Goal: Task Accomplishment & Management: Manage account settings

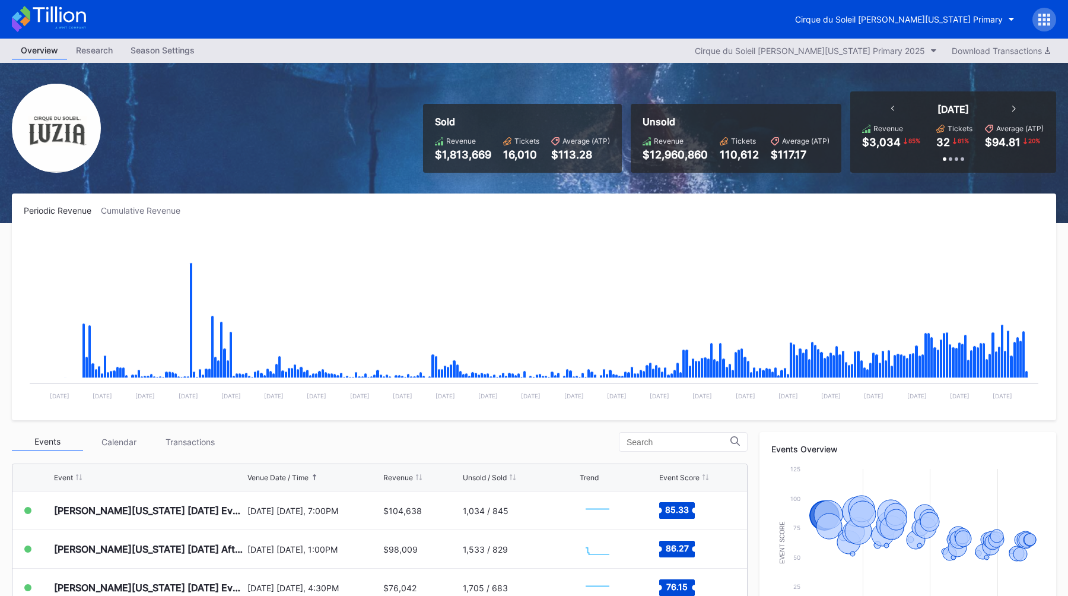
click at [1036, 26] on div at bounding box center [1045, 20] width 24 height 24
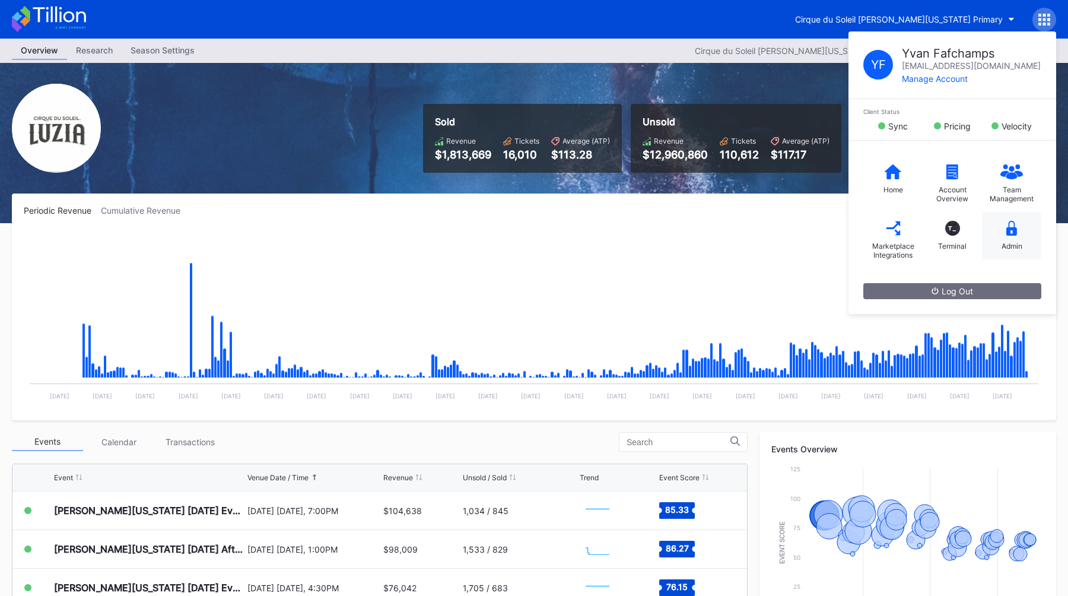
click at [1007, 229] on icon at bounding box center [1012, 228] width 11 height 15
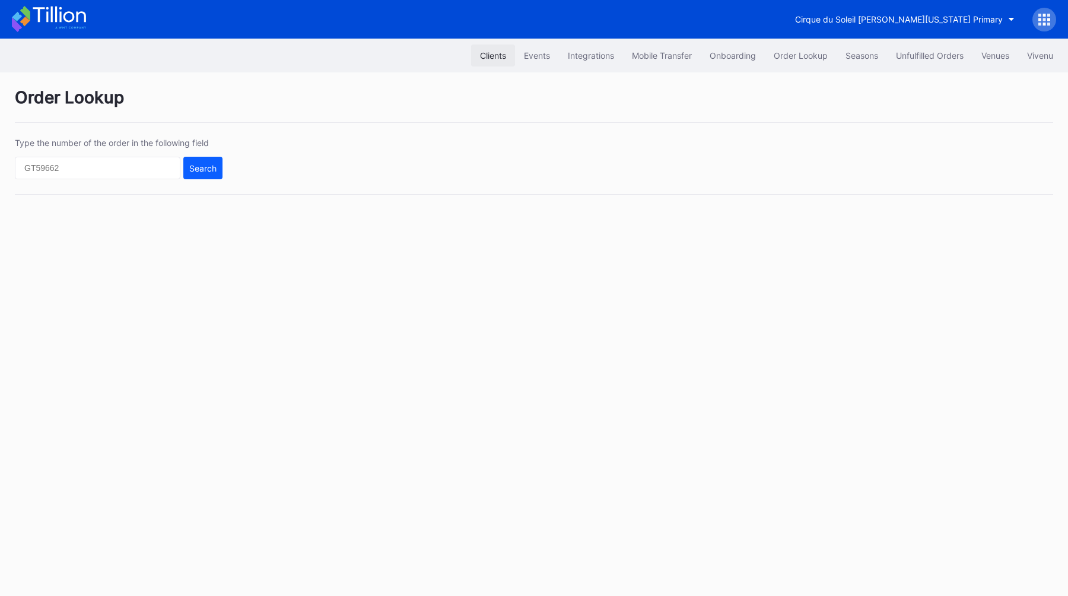
click at [480, 54] on div "Clients" at bounding box center [493, 55] width 26 height 10
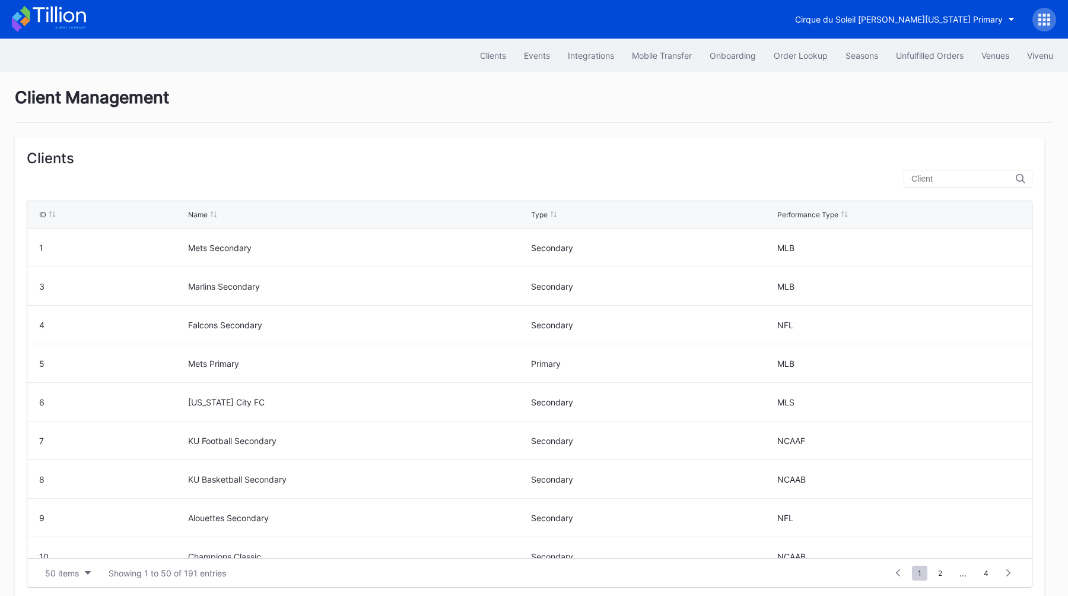
click at [949, 176] on input "text" at bounding box center [964, 178] width 104 height 9
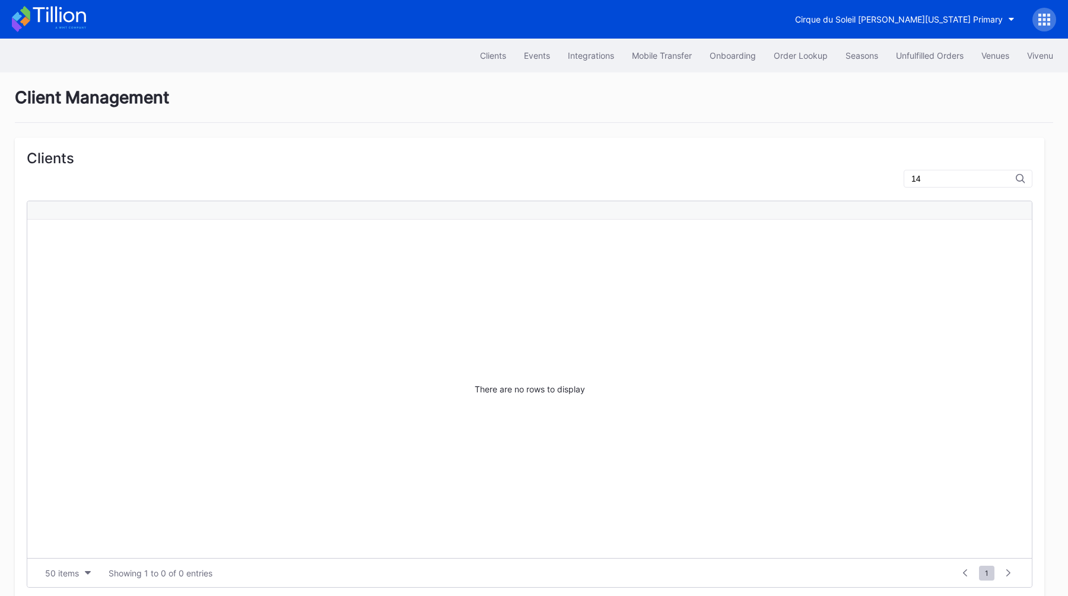
type input "1"
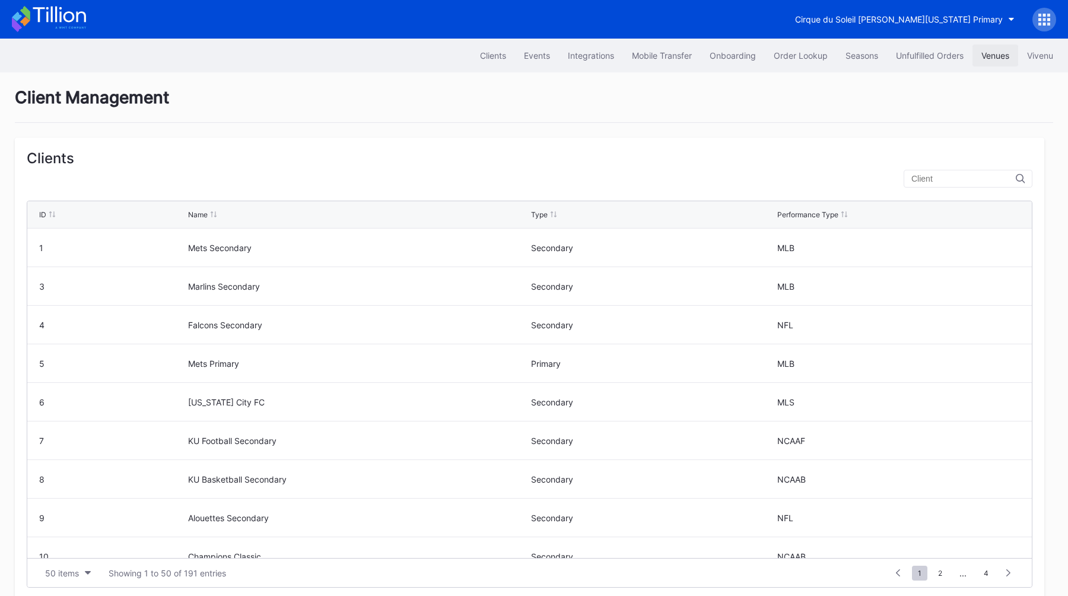
click at [997, 52] on div "Venues" at bounding box center [996, 55] width 28 height 10
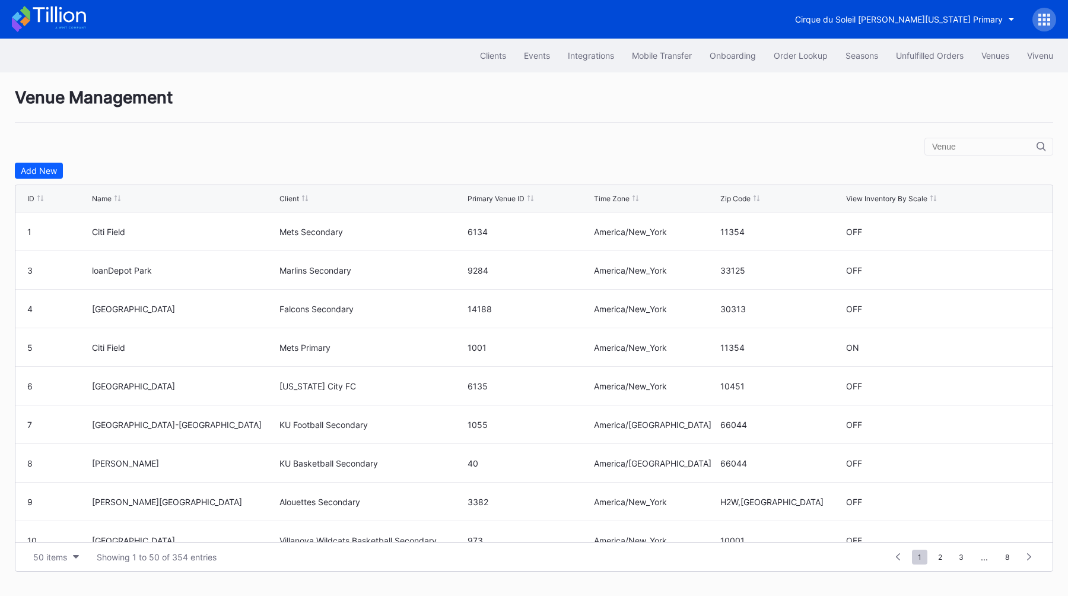
click at [977, 137] on div "Venue Management Add New ID Name Client Primary Venue ID Time Zone Zip Code Vie…" at bounding box center [534, 329] width 1068 height 514
click at [976, 142] on input "text" at bounding box center [984, 146] width 104 height 9
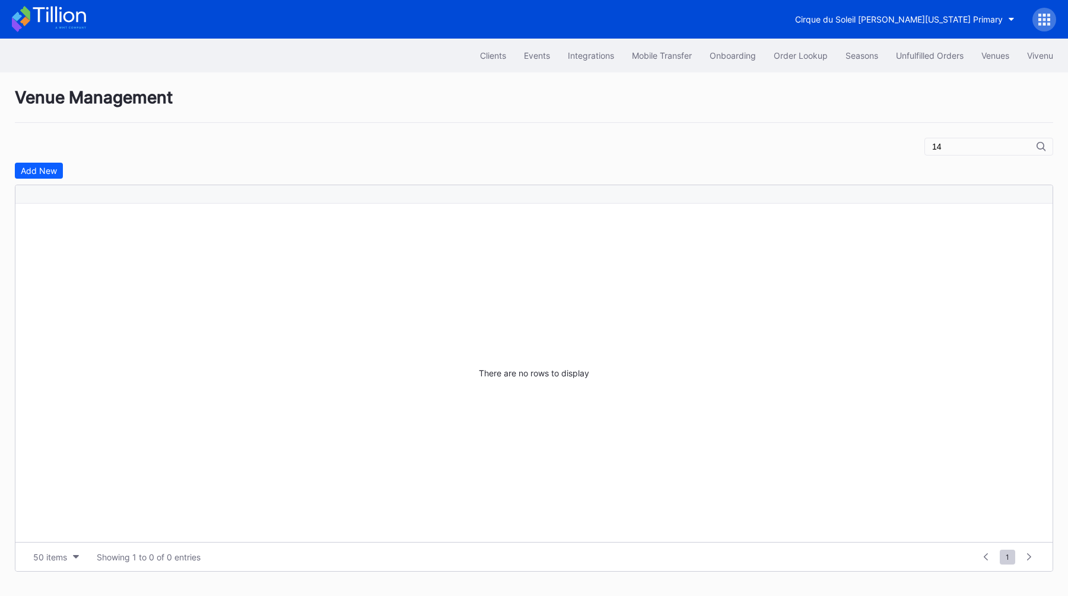
type input "1"
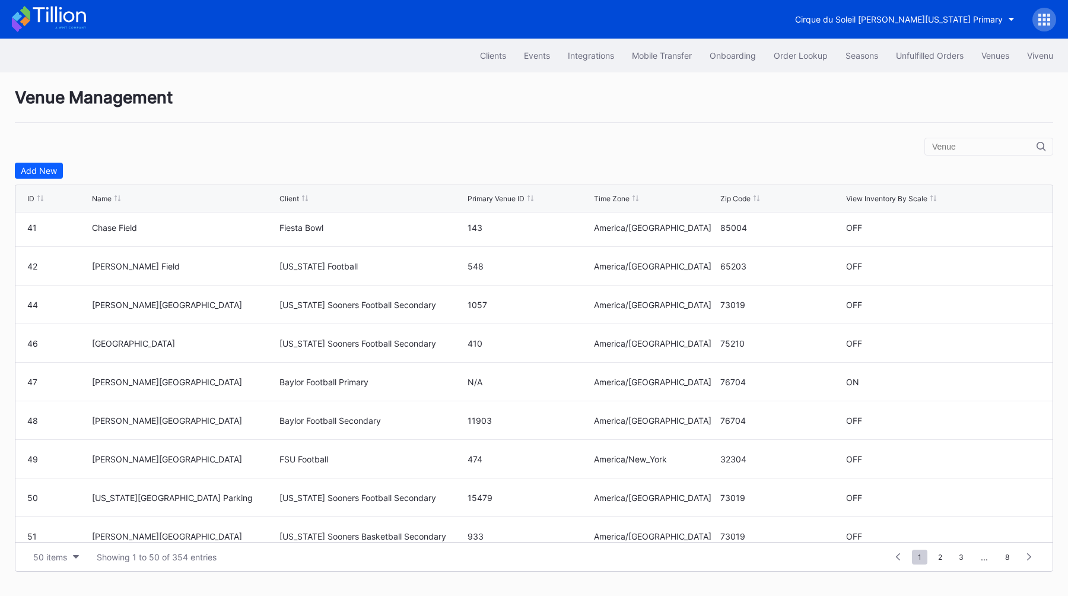
scroll to position [1600, 0]
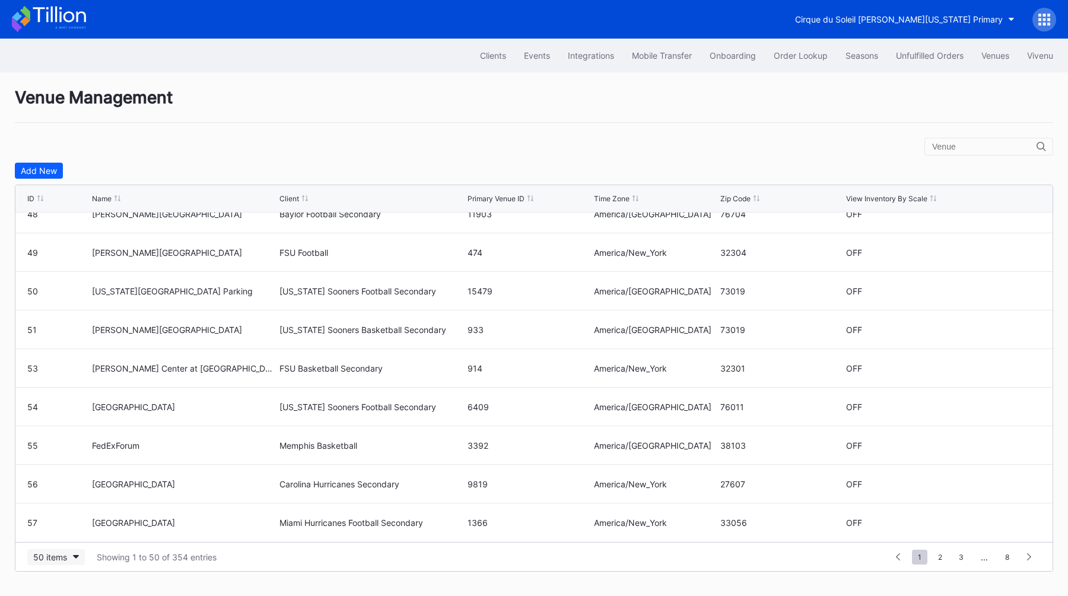
click at [42, 555] on div "50 items" at bounding box center [50, 557] width 34 height 10
click at [65, 512] on div "100 items" at bounding box center [55, 505] width 56 height 22
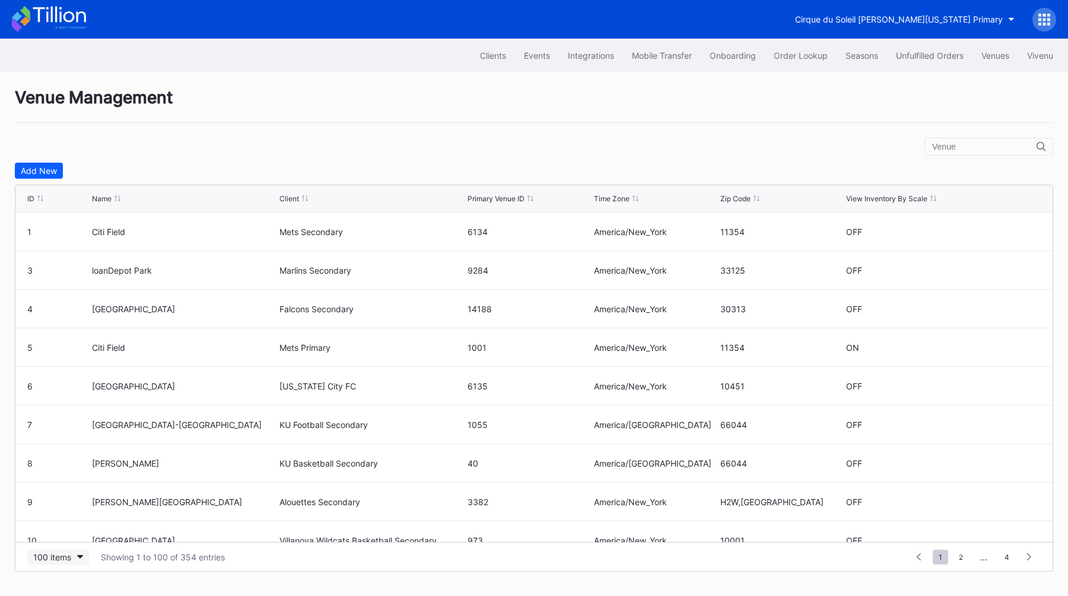
click at [45, 554] on div "100 items" at bounding box center [52, 557] width 38 height 10
click at [53, 532] on div "200 items" at bounding box center [55, 527] width 56 height 22
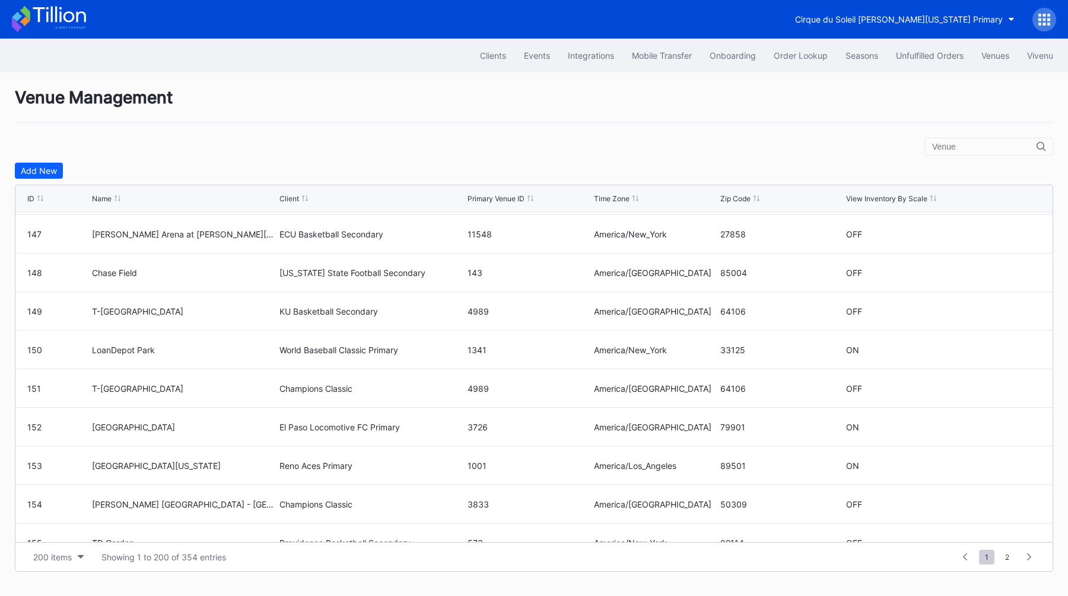
scroll to position [5276, 0]
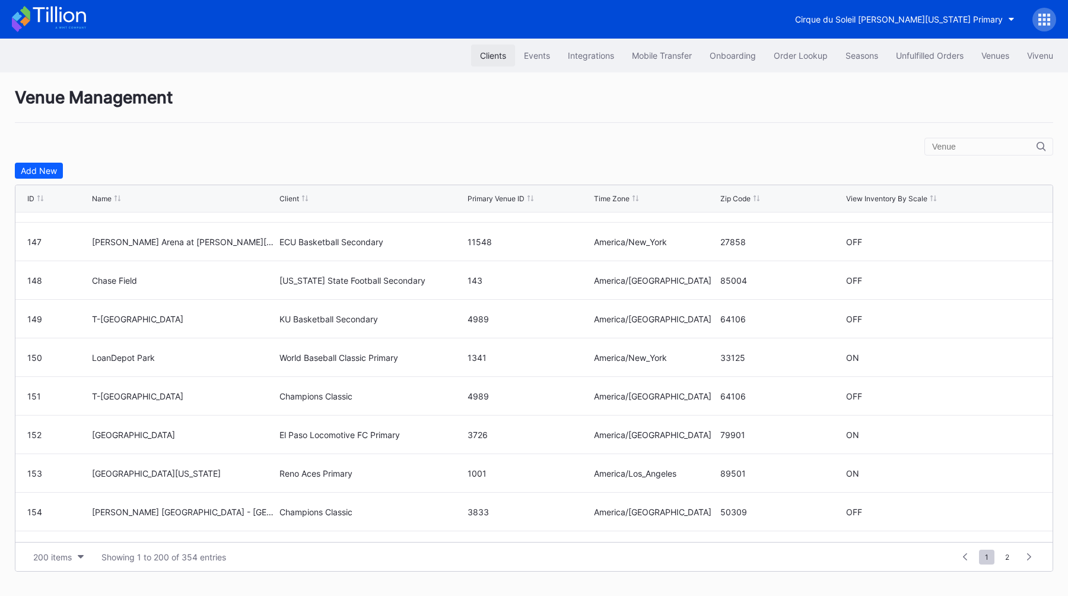
click at [494, 59] on div "Clients" at bounding box center [493, 55] width 26 height 10
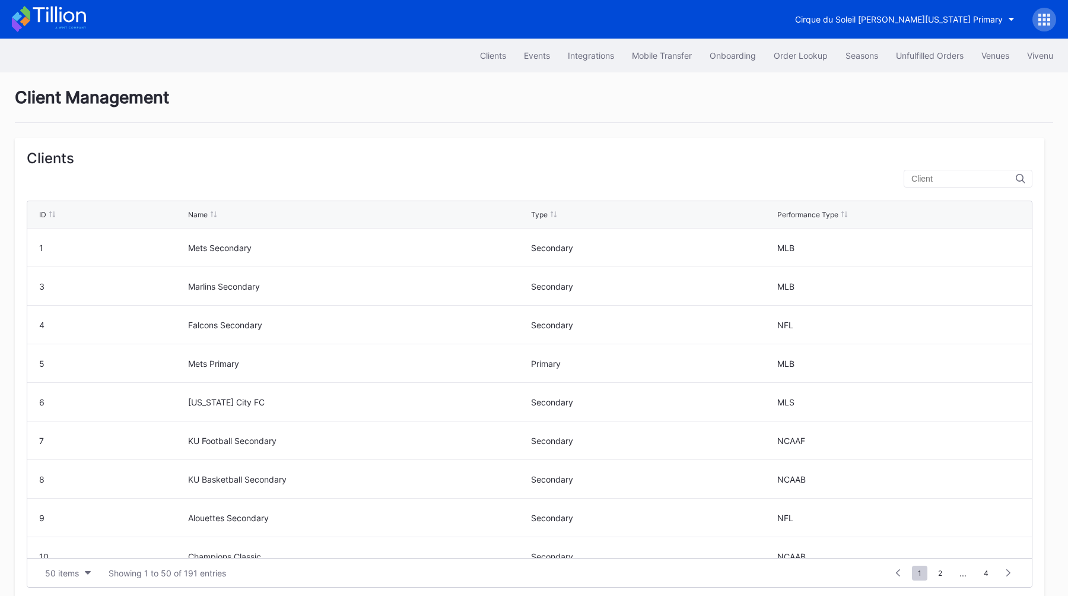
click at [63, 583] on div "50 items Showing 1 to 50 of 191 entries 1 ... -1 0 1 2 3 ... 4" at bounding box center [529, 572] width 1005 height 29
click at [63, 575] on div "50 items" at bounding box center [62, 573] width 34 height 10
click at [74, 550] on div "200 items" at bounding box center [67, 543] width 56 height 22
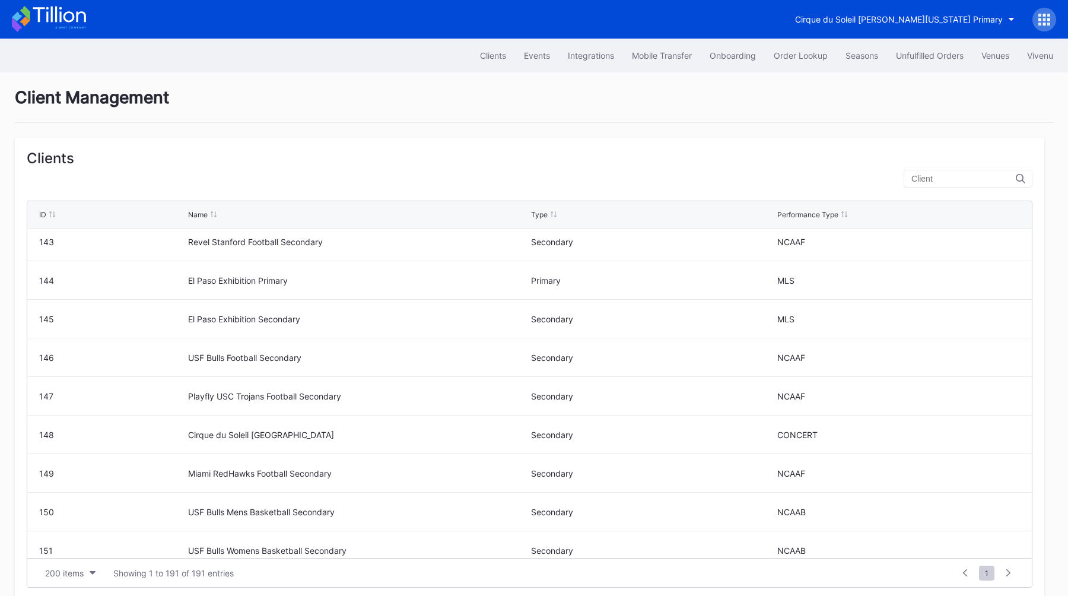
scroll to position [5331, 0]
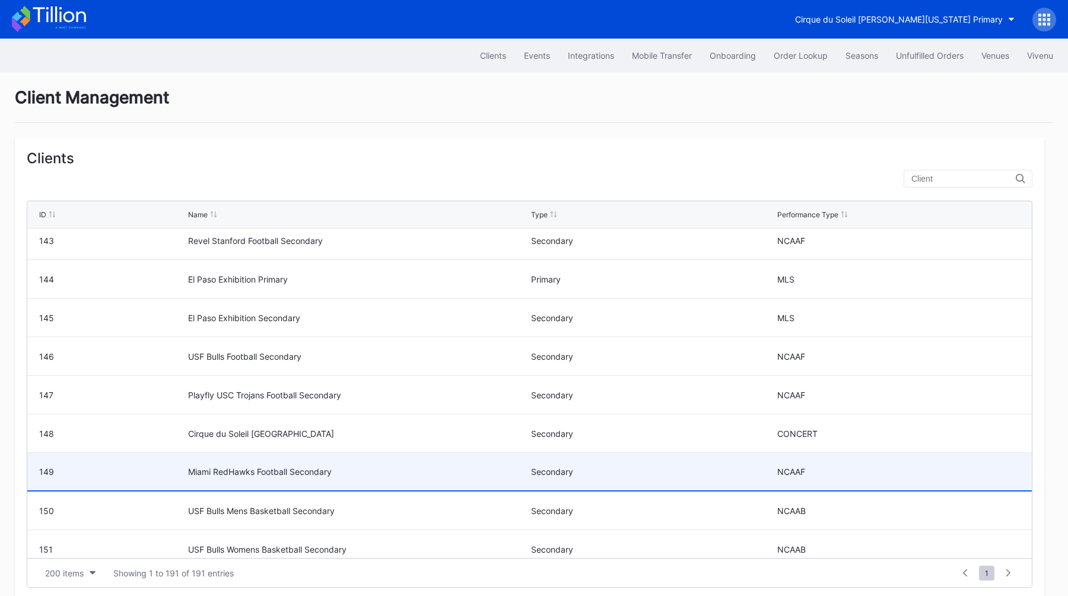
click at [339, 474] on div "Miami RedHawks Football Secondary" at bounding box center [358, 472] width 340 height 10
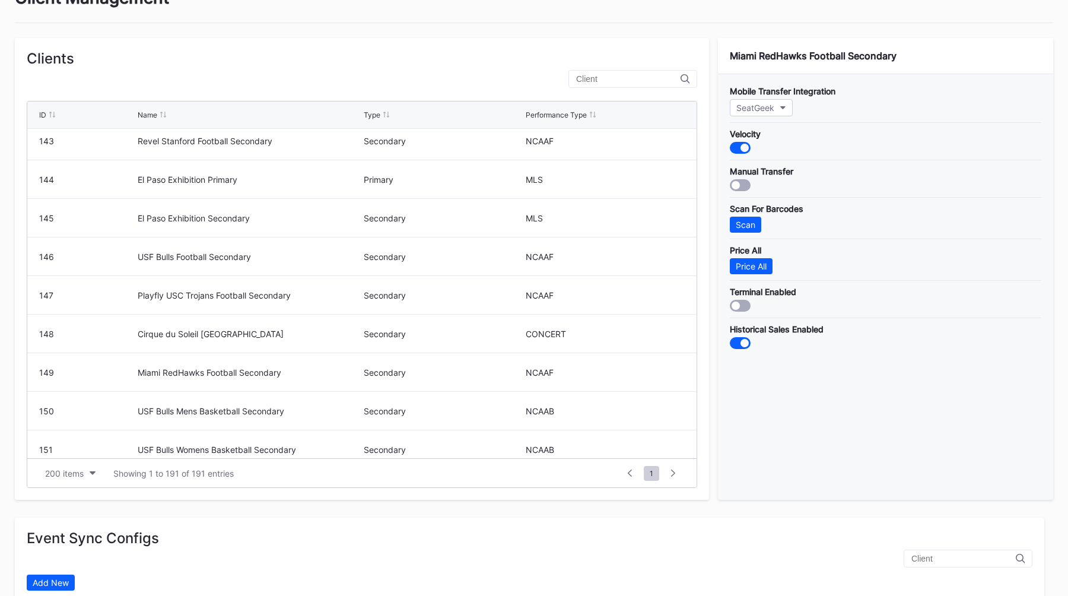
scroll to position [0, 0]
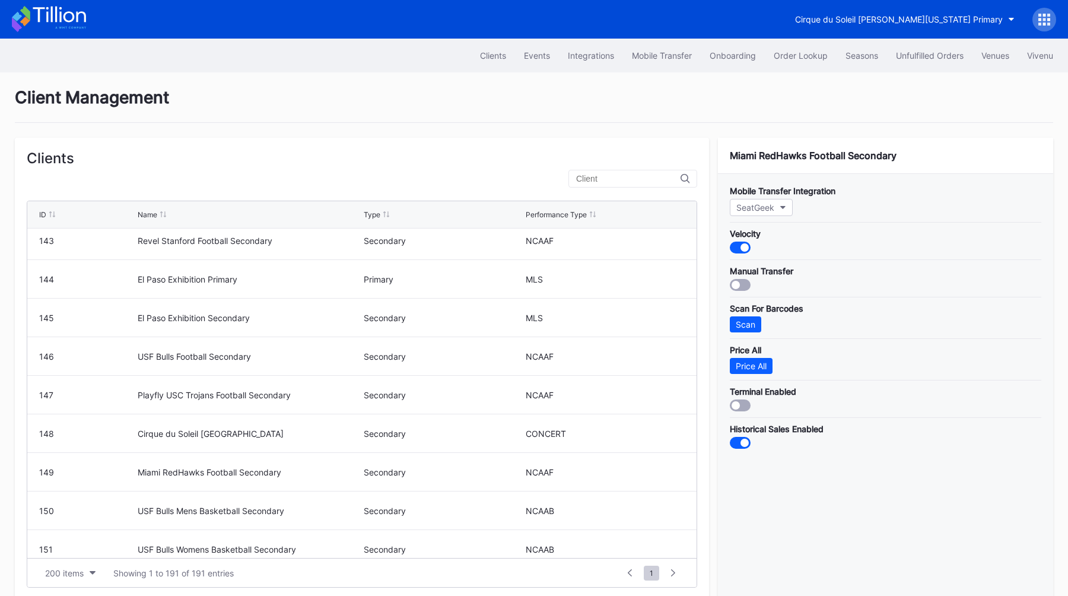
click at [1052, 13] on div at bounding box center [1045, 20] width 24 height 24
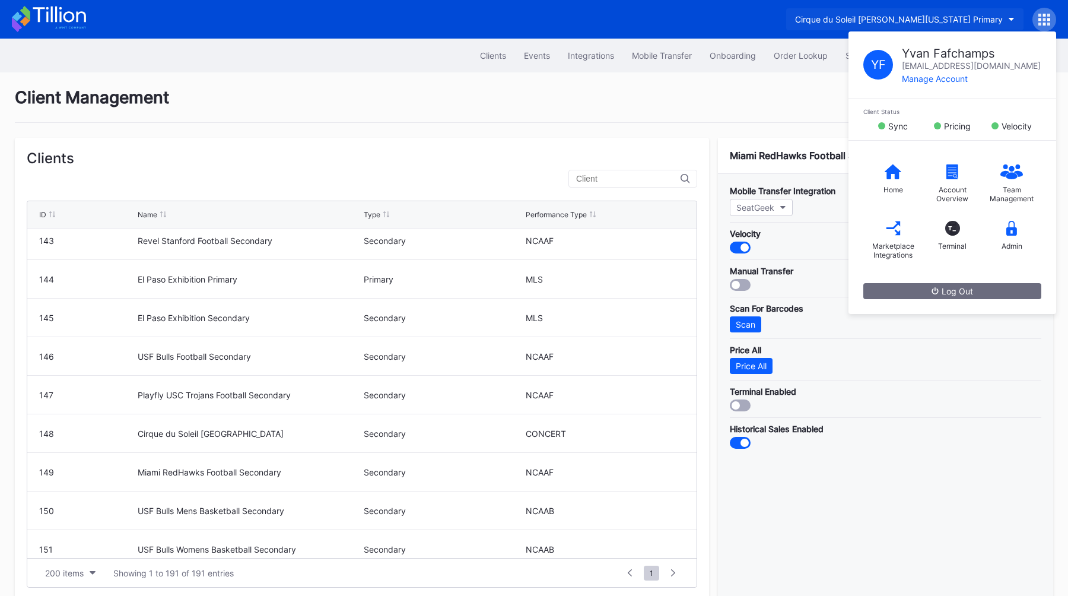
click at [919, 13] on button "Cirque du Soleil [PERSON_NAME][US_STATE] Primary" at bounding box center [904, 19] width 237 height 22
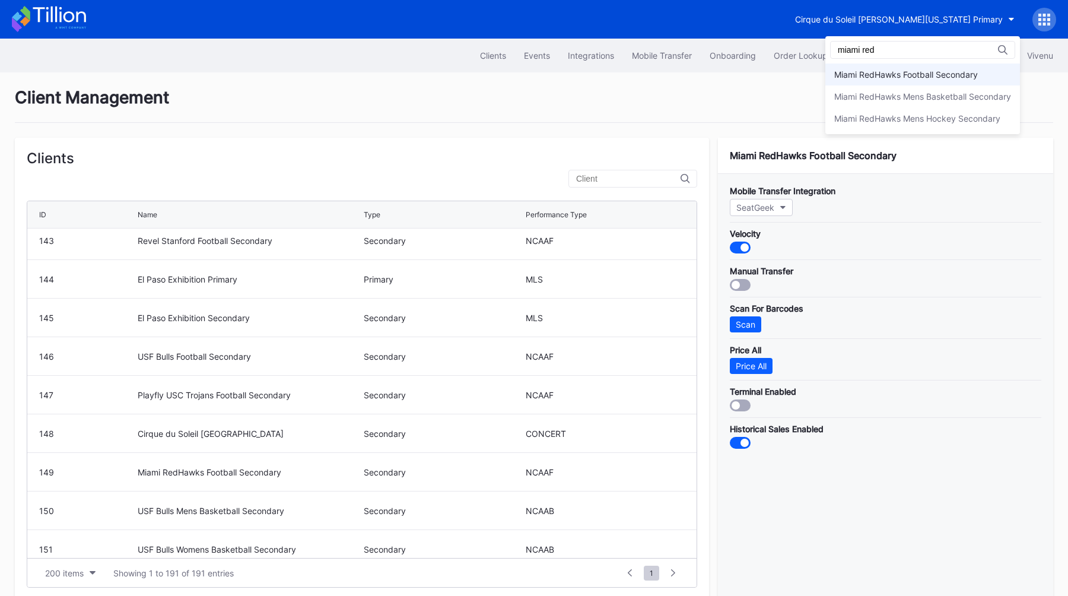
type input "miami red"
click at [868, 69] on div "Miami RedHawks Football Secondary" at bounding box center [907, 74] width 144 height 10
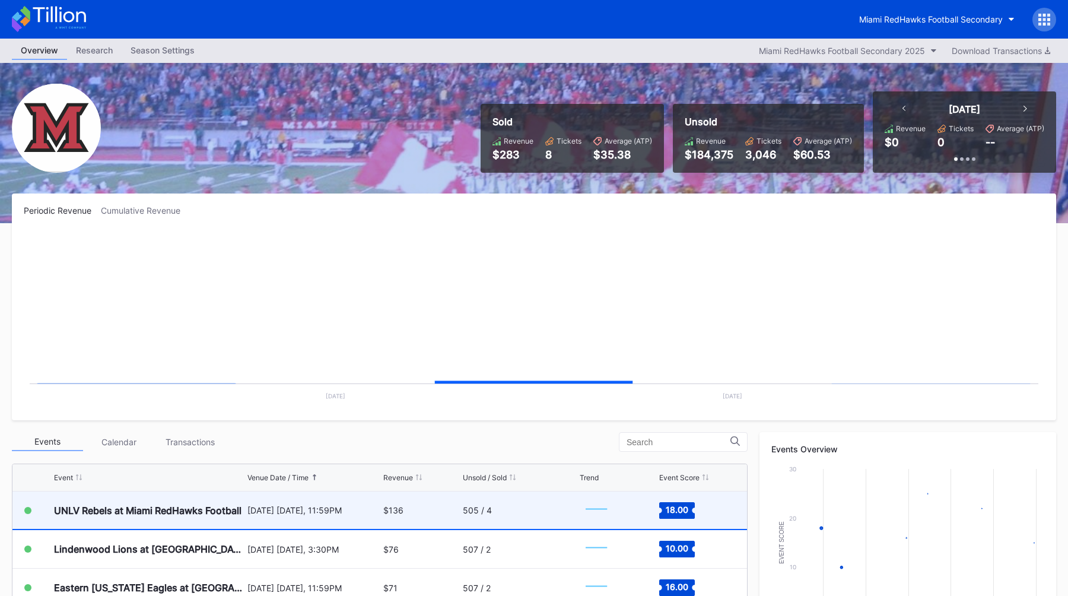
click at [164, 519] on div "UNLV Rebels at Miami RedHawks Football" at bounding box center [149, 509] width 191 height 37
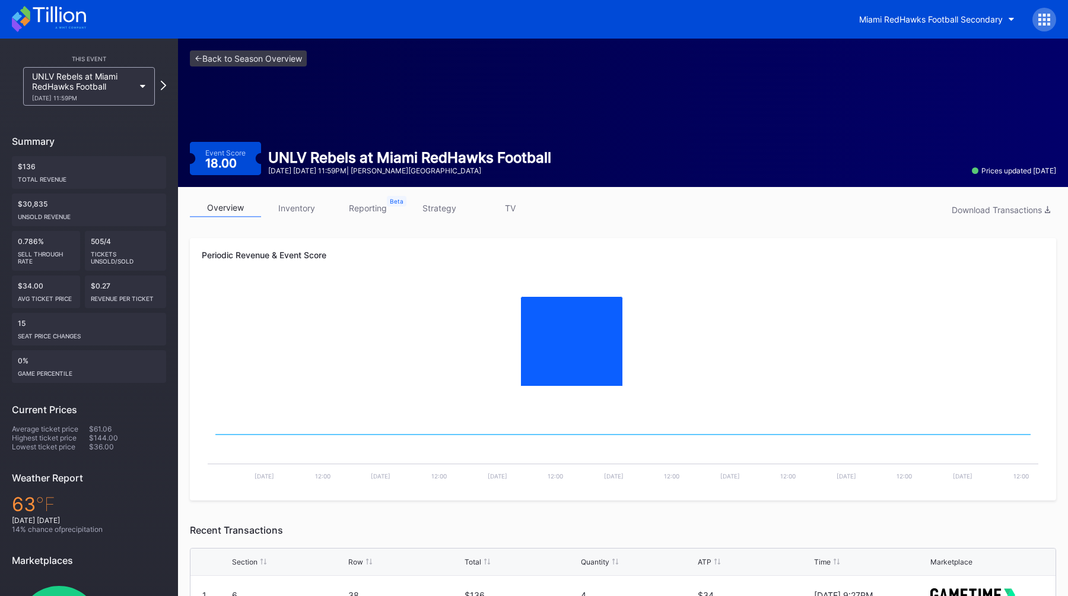
click at [1042, 20] on icon at bounding box center [1045, 20] width 12 height 12
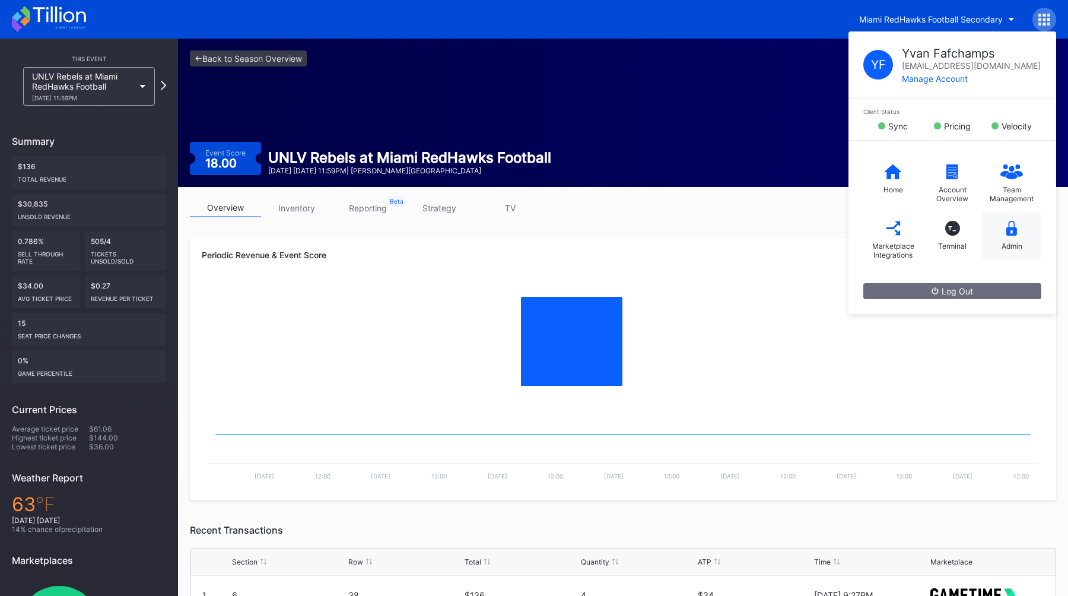
click at [1016, 237] on div "Admin" at bounding box center [1011, 235] width 59 height 47
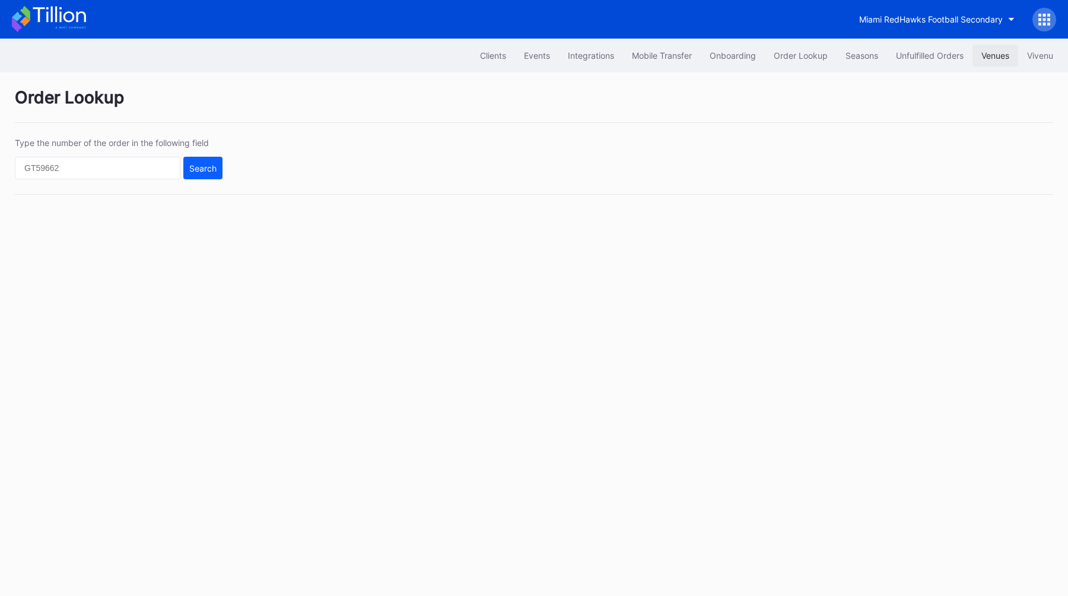
click at [998, 56] on div "Venues" at bounding box center [996, 55] width 28 height 10
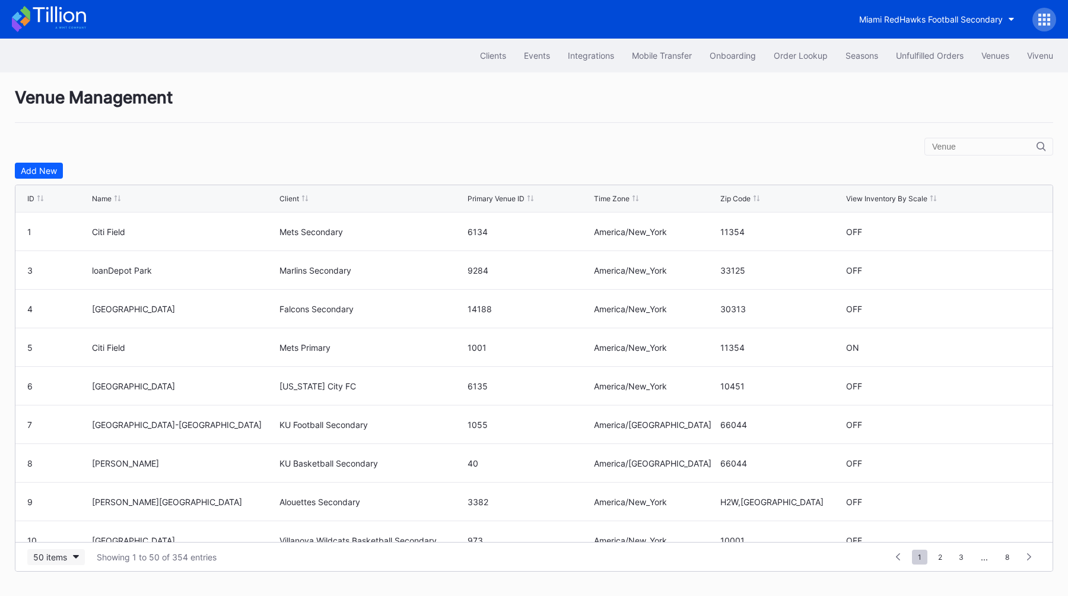
click at [42, 556] on div "50 items" at bounding box center [50, 557] width 34 height 10
click at [59, 537] on div "200 items" at bounding box center [55, 527] width 56 height 22
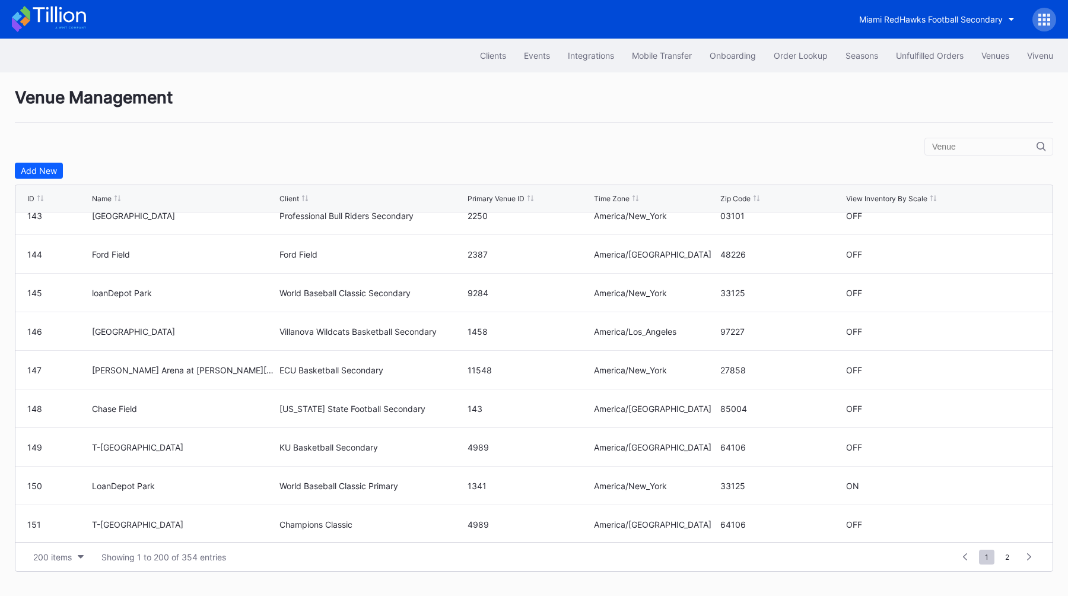
scroll to position [5154, 0]
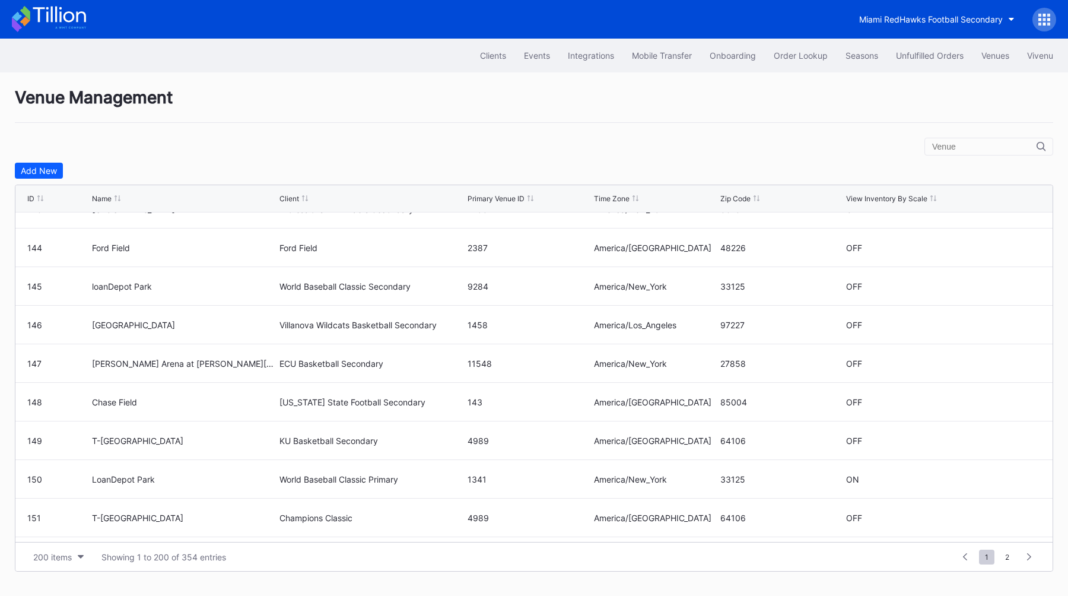
click at [957, 147] on input "text" at bounding box center [984, 146] width 104 height 9
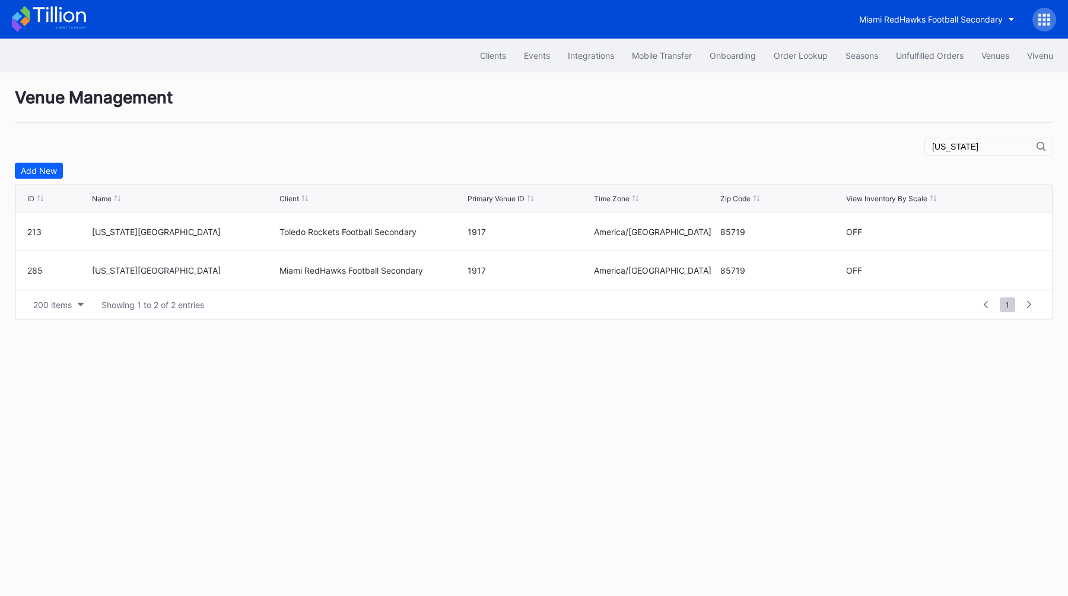
click at [999, 141] on div "[US_STATE]" at bounding box center [989, 147] width 129 height 18
click at [961, 150] on input "[US_STATE]" at bounding box center [984, 146] width 104 height 9
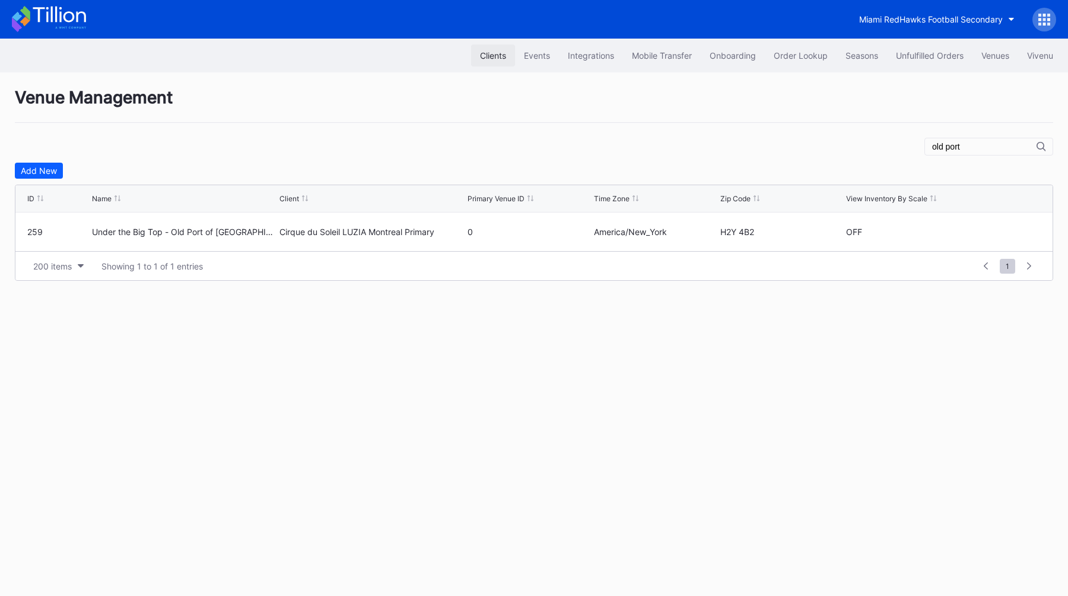
type input "old port"
click at [489, 55] on div "Clients" at bounding box center [493, 55] width 26 height 10
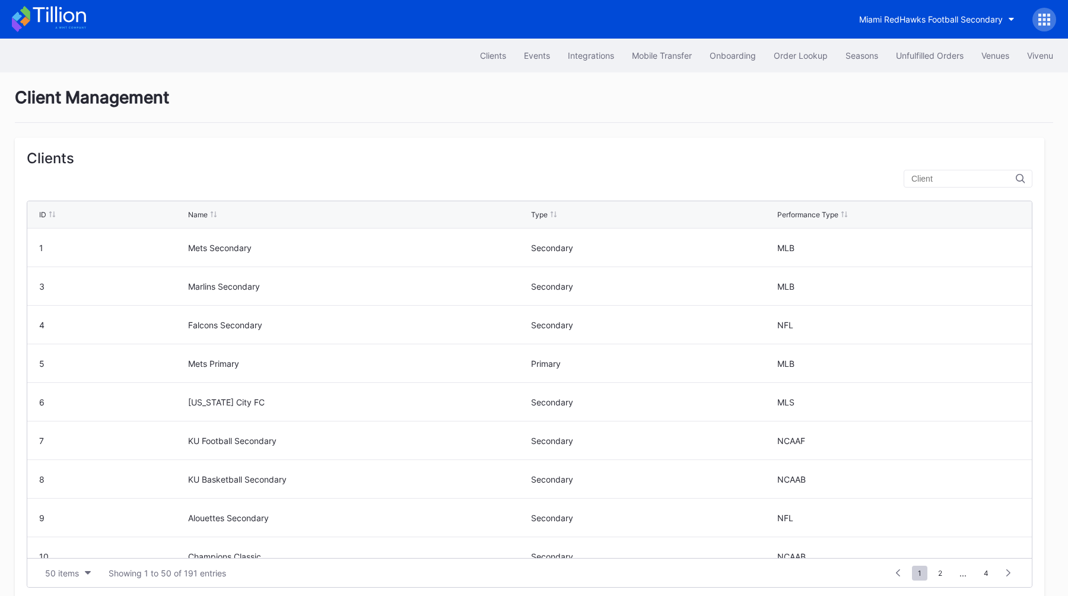
click at [953, 186] on div at bounding box center [968, 179] width 129 height 18
click at [951, 183] on input "text" at bounding box center [964, 178] width 104 height 9
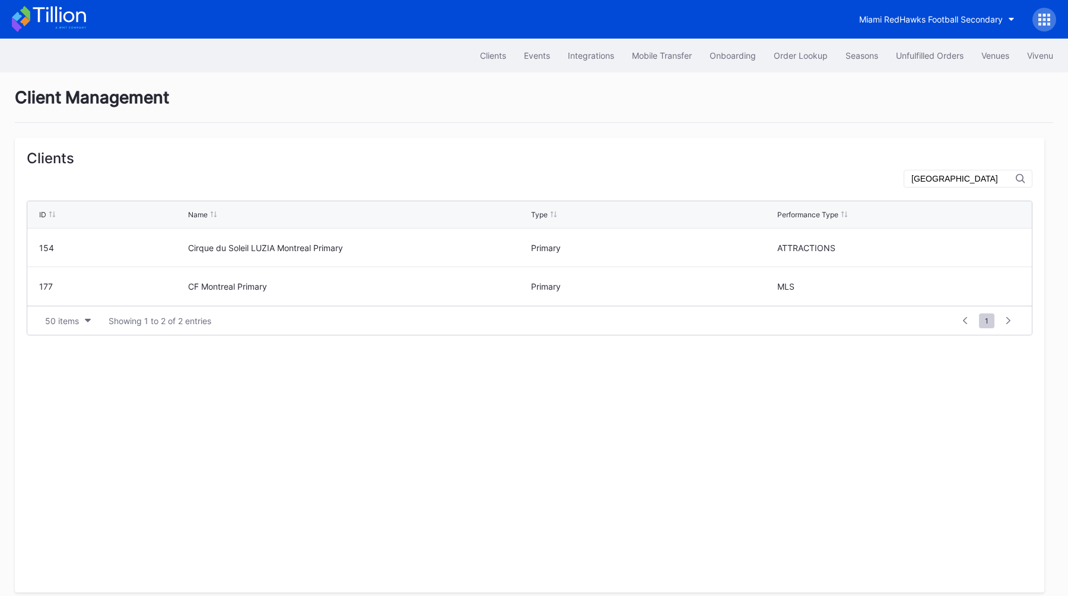
type input "[GEOGRAPHIC_DATA]"
click at [944, 12] on button "Miami RedHawks Football Secondary" at bounding box center [937, 19] width 173 height 22
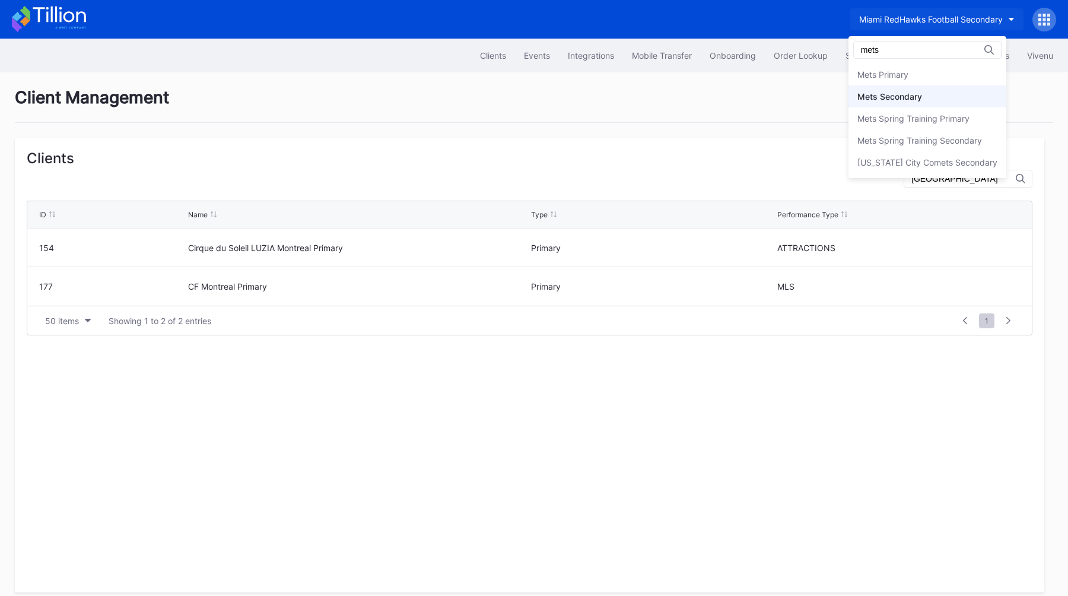
type input "mets"
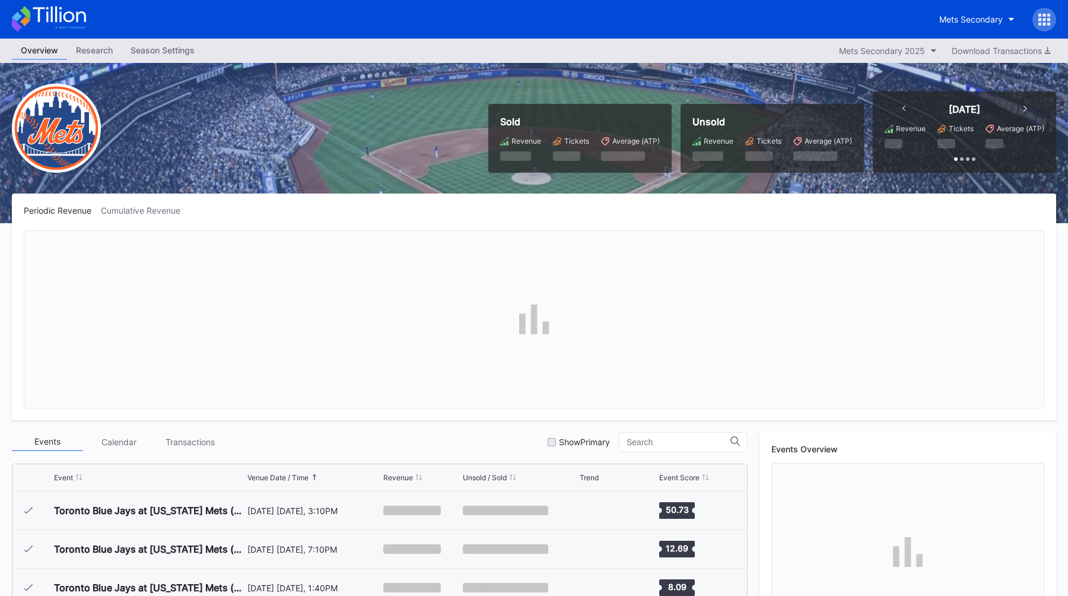
scroll to position [2469, 0]
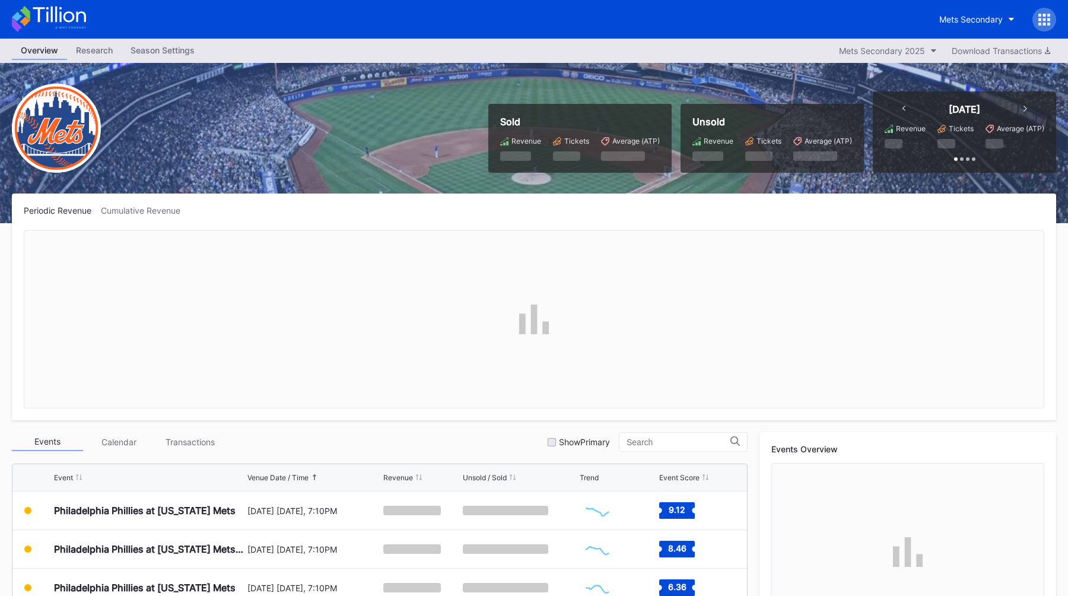
click at [138, 60] on div "Overview Research Season Settings Mets Secondary 2025 Download Transactions" at bounding box center [534, 51] width 1068 height 24
click at [151, 53] on div "Season Settings" at bounding box center [163, 50] width 82 height 17
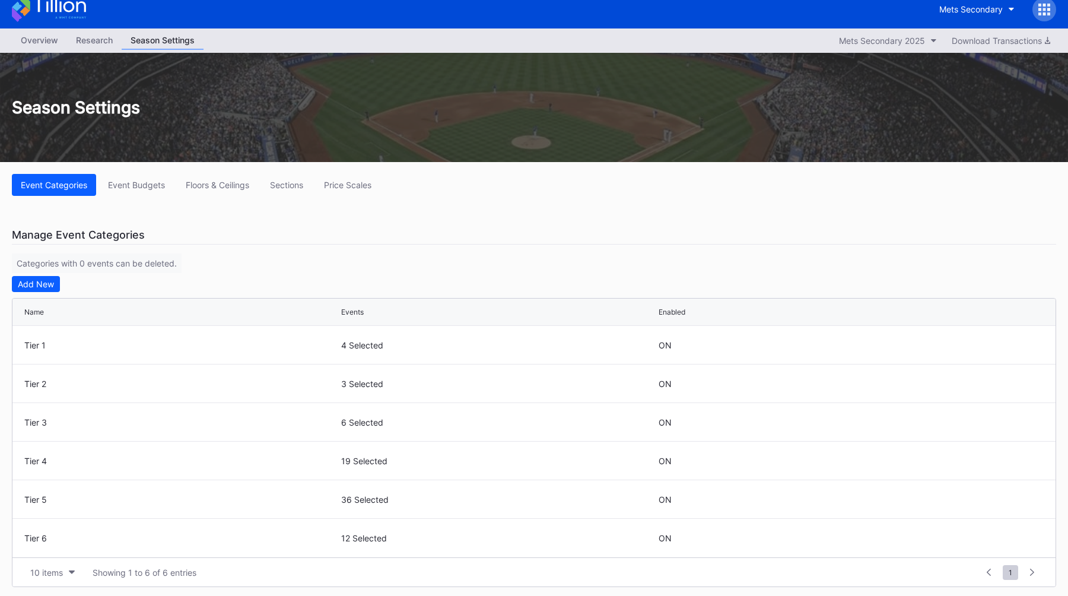
scroll to position [16, 0]
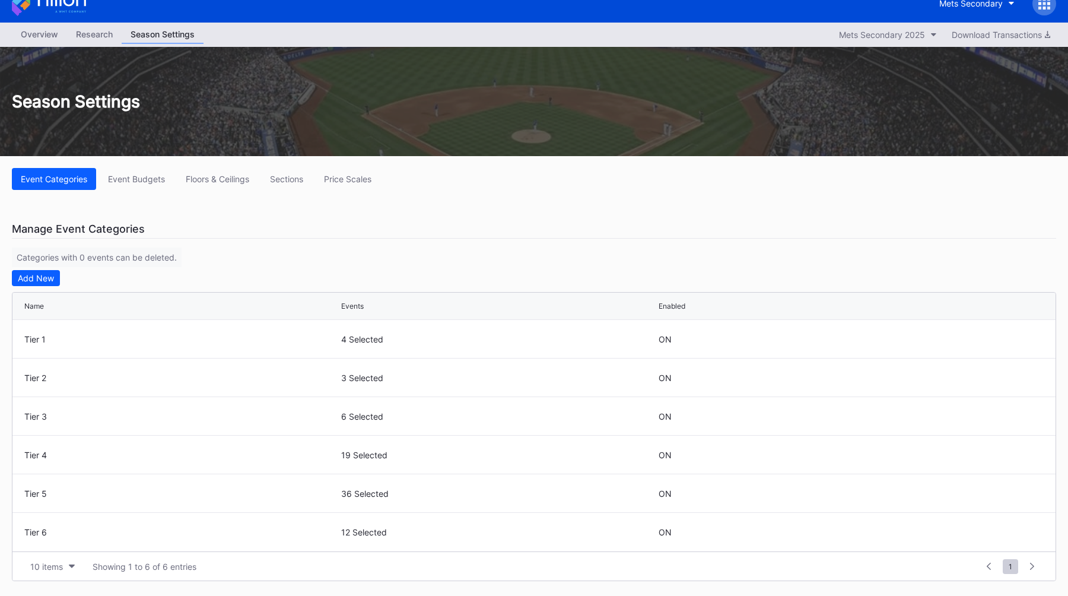
click at [433, 264] on div "Manage Event Categories Categories with 0 events can be deleted. Add New Name E…" at bounding box center [534, 400] width 1045 height 361
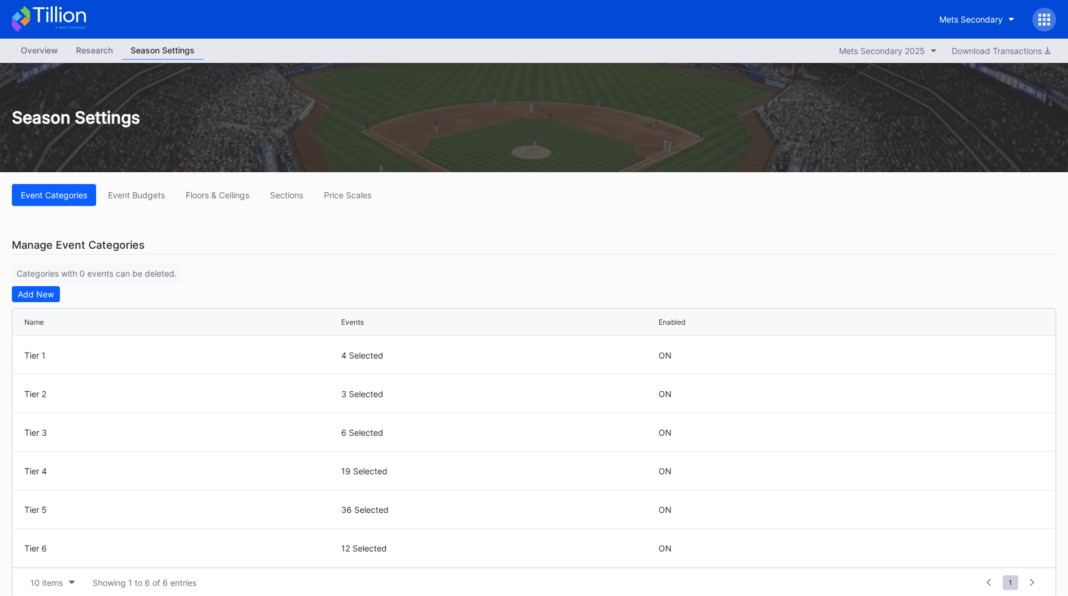
click at [538, 226] on div "Event Categories Event Budgets Floors & Ceilings Sections Price Scales Manage E…" at bounding box center [534, 579] width 1068 height 815
